Goal: Information Seeking & Learning: Learn about a topic

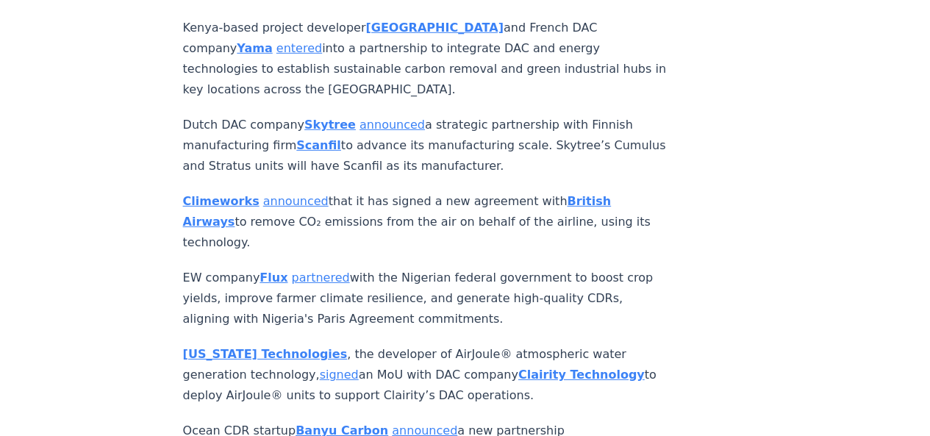
scroll to position [2278, 0]
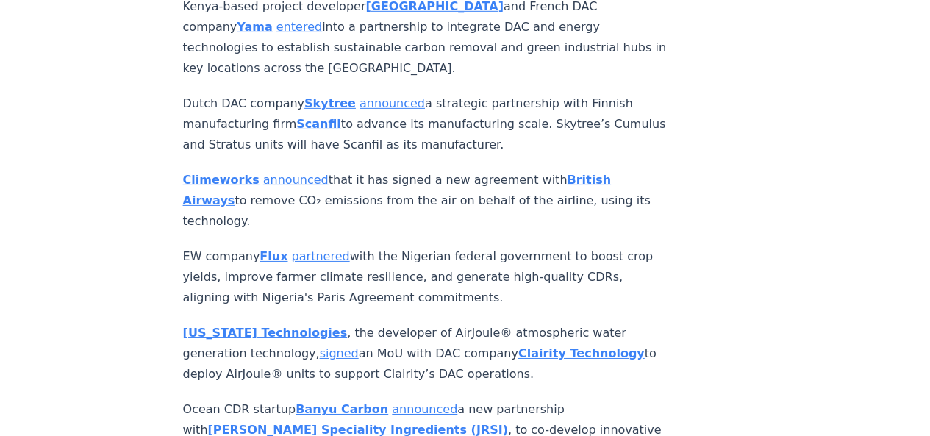
click at [518, 346] on strong "Clairity Technology" at bounding box center [581, 353] width 126 height 14
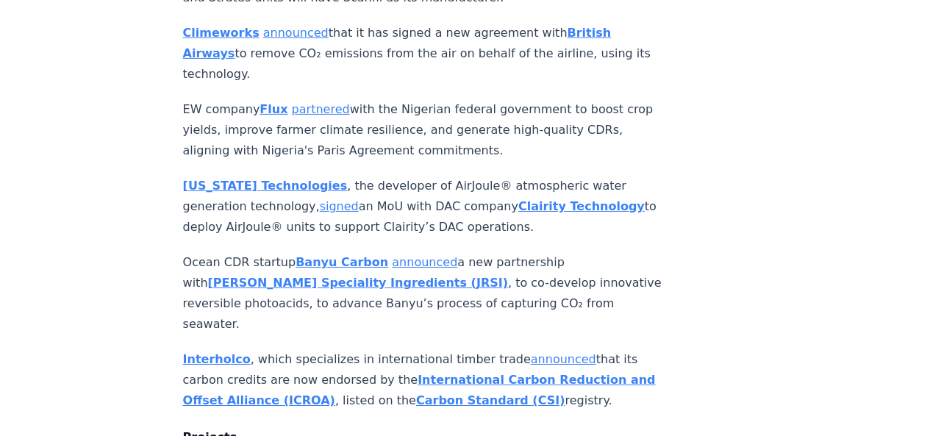
click at [253, 179] on strong "Montana Technologies" at bounding box center [265, 186] width 165 height 14
